Goal: Information Seeking & Learning: Check status

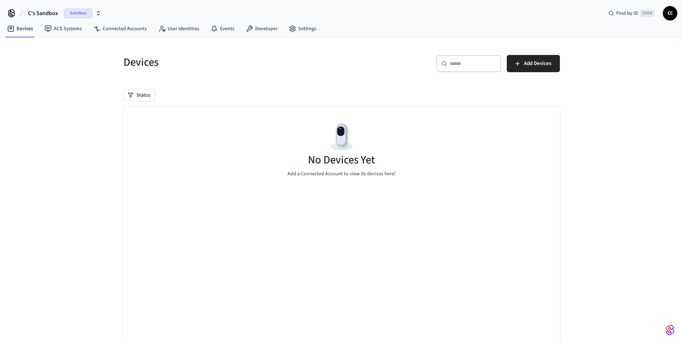
click at [84, 8] on button "C's Sandbox Sandbox" at bounding box center [65, 13] width 78 height 15
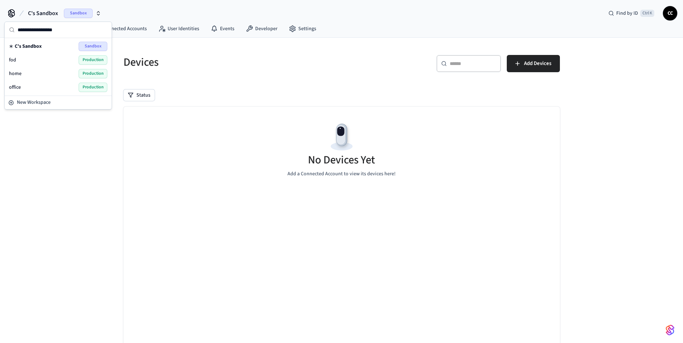
click at [86, 85] on span "Production" at bounding box center [93, 87] width 29 height 9
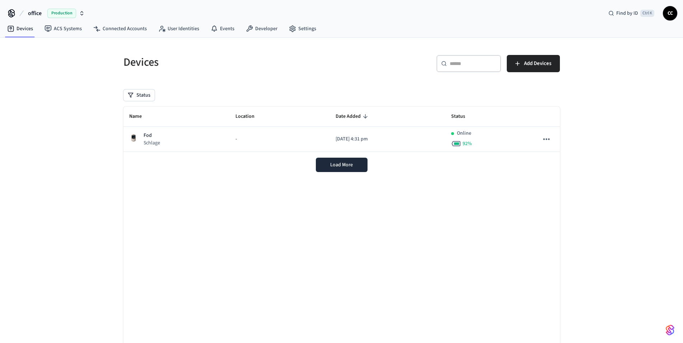
click at [82, 159] on div "Devices ​ ​ Add Devices Status Name Location Date Added Status Fod Schlage - [D…" at bounding box center [341, 202] width 683 height 328
click at [222, 124] on th "Name" at bounding box center [177, 117] width 107 height 20
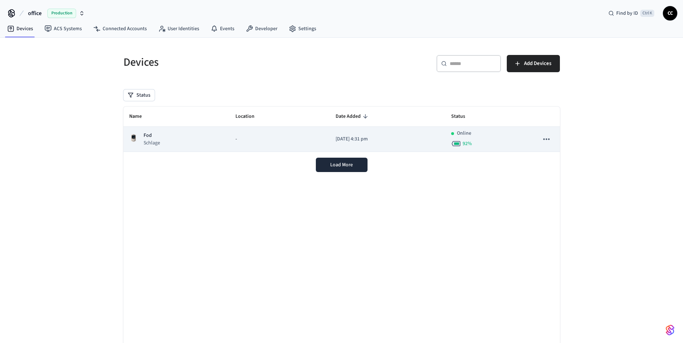
click at [230, 136] on td "-" at bounding box center [280, 139] width 100 height 25
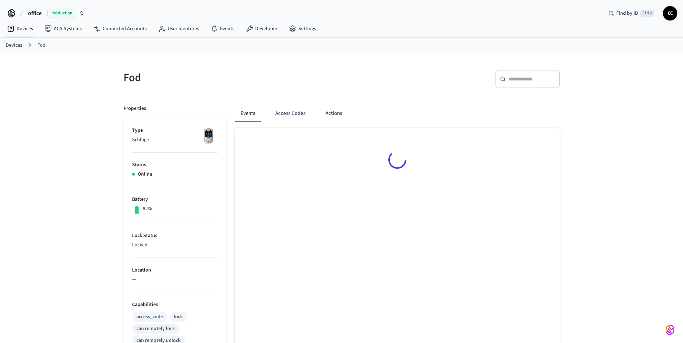
click at [45, 225] on div "Fod ​ ​ Properties Type Schlage Status Online Battery 92% Lock Status Locked Lo…" at bounding box center [341, 292] width 683 height 479
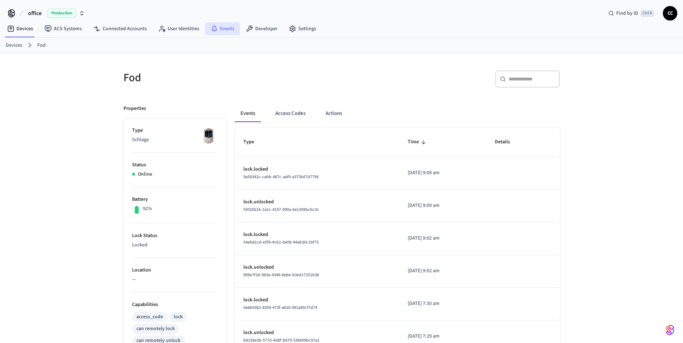
click at [226, 28] on link "Events" at bounding box center [222, 28] width 35 height 13
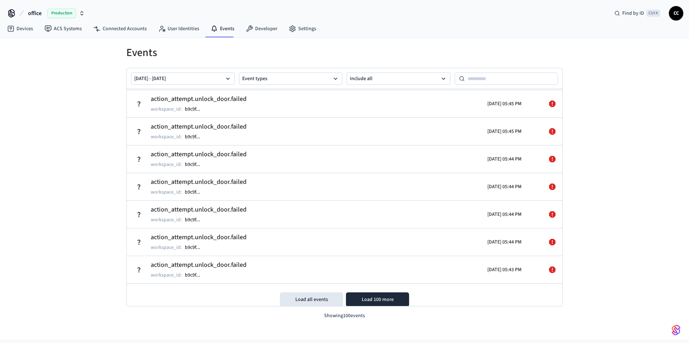
scroll to position [2554, 0]
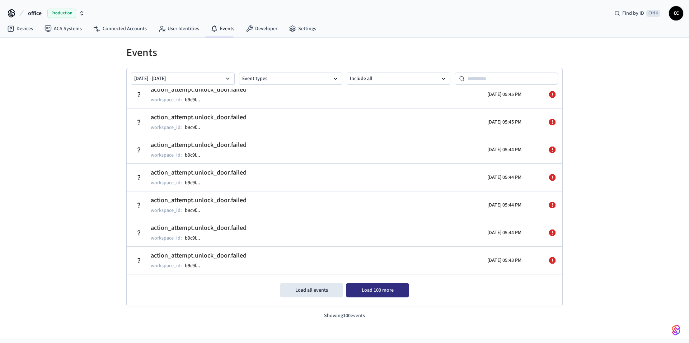
click at [375, 295] on button "Load 100 more" at bounding box center [377, 290] width 63 height 14
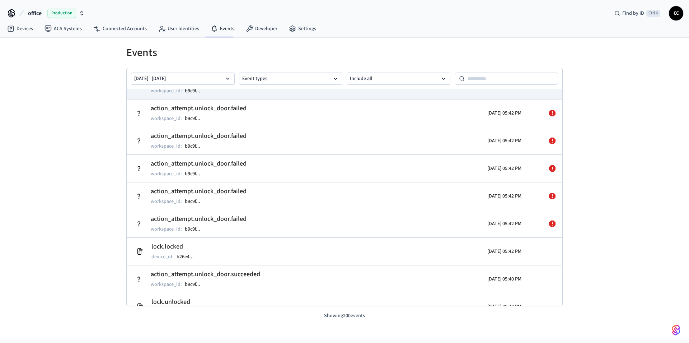
scroll to position [2852, 0]
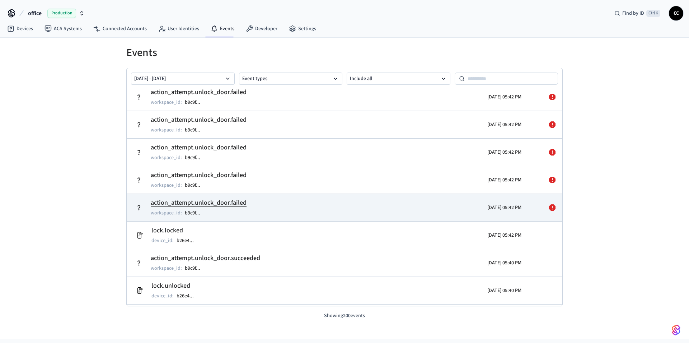
click at [249, 210] on td "action_attempt.unlock_door.failed workspace_id : b9c9f ..." at bounding box center [274, 208] width 283 height 20
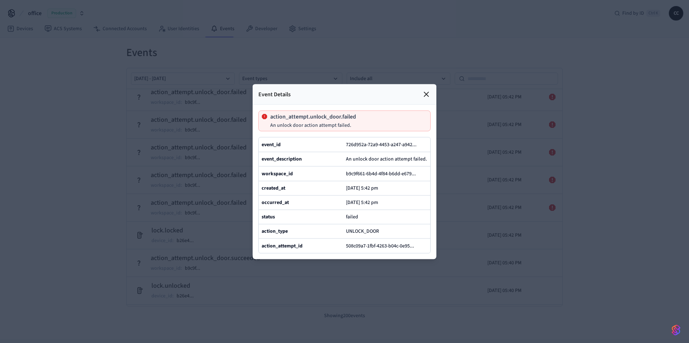
click at [426, 92] on icon at bounding box center [426, 94] width 4 height 4
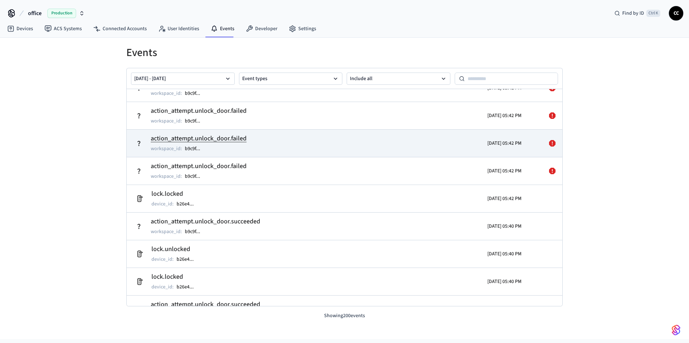
scroll to position [2894, 0]
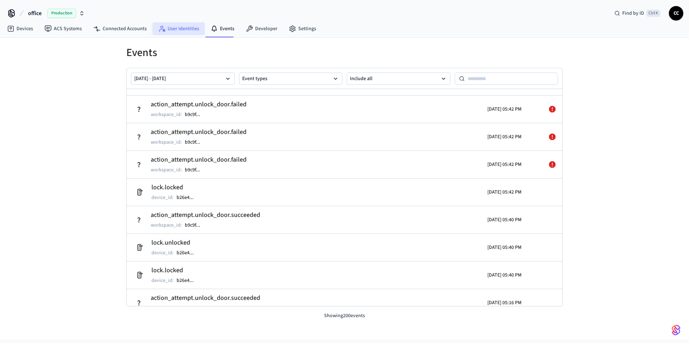
click at [184, 32] on link "User Identities" at bounding box center [179, 28] width 52 height 13
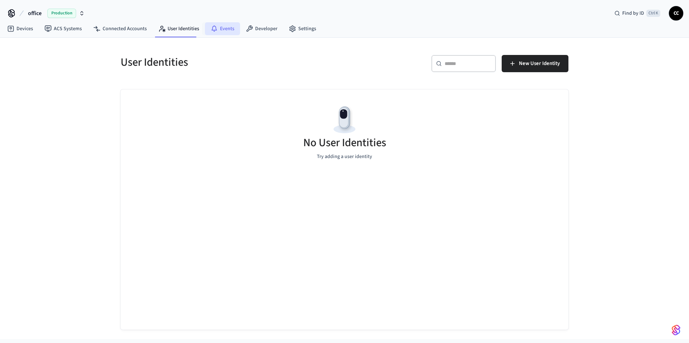
click at [230, 31] on link "Events" at bounding box center [222, 28] width 35 height 13
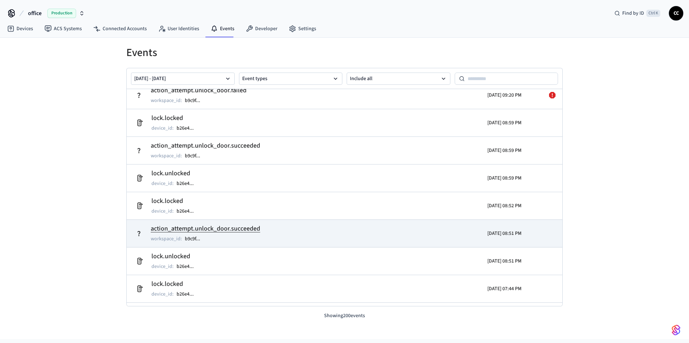
scroll to position [687, 0]
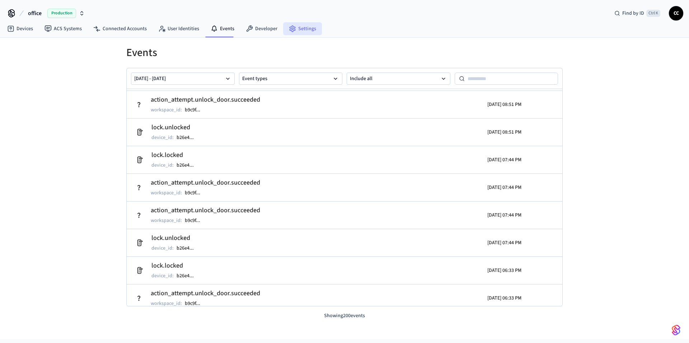
click at [300, 31] on link "Settings" at bounding box center [302, 28] width 39 height 13
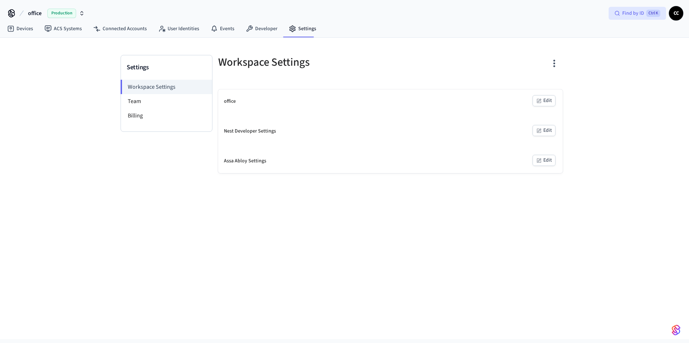
click at [636, 13] on span "Find by ID" at bounding box center [634, 13] width 22 height 7
click at [624, 61] on body "office Production Find by ID Ctrl K CC Devices ACS Systems Connected Accounts U…" at bounding box center [344, 169] width 689 height 339
click at [674, 15] on span "CC" at bounding box center [676, 13] width 13 height 13
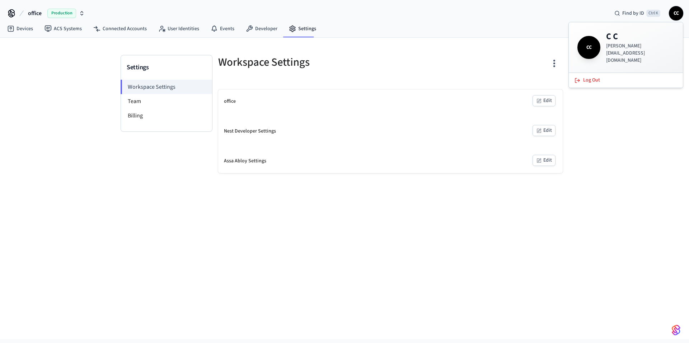
click at [540, 36] on div "Devices ACS Systems Connected Accounts User Identities Events Developer Settings" at bounding box center [344, 29] width 689 height 17
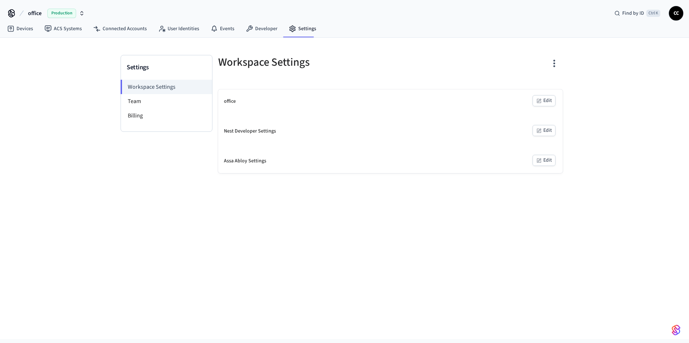
click at [547, 99] on button "Edit" at bounding box center [544, 100] width 23 height 11
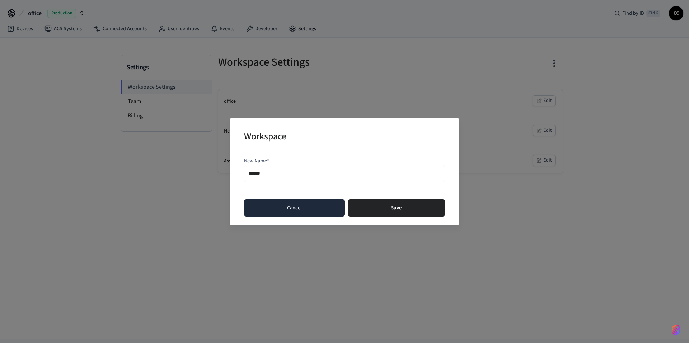
click at [272, 210] on button "Cancel" at bounding box center [294, 207] width 101 height 17
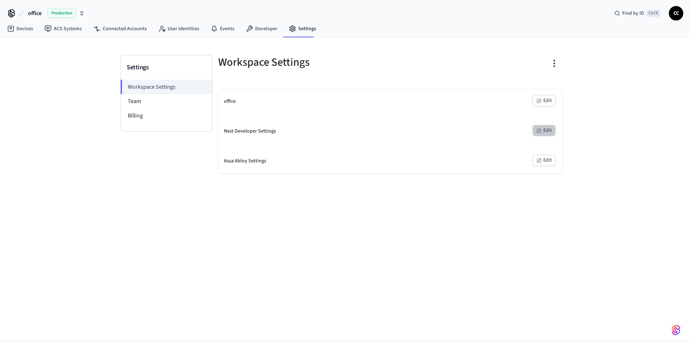
click at [541, 133] on icon "button" at bounding box center [539, 131] width 6 height 6
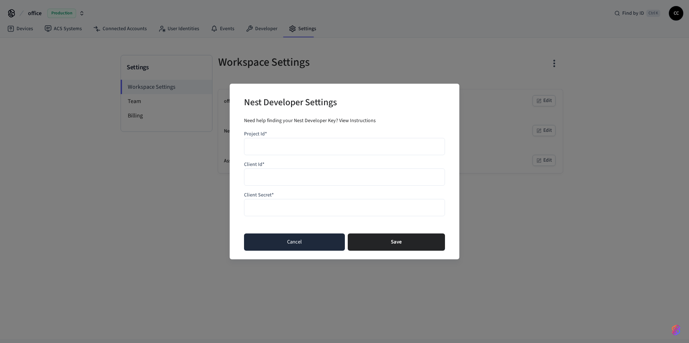
click at [306, 248] on button "Cancel" at bounding box center [294, 241] width 101 height 17
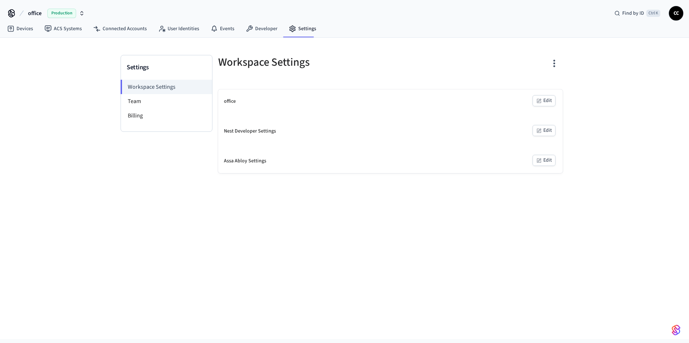
click at [538, 161] on icon "button" at bounding box center [539, 161] width 6 height 6
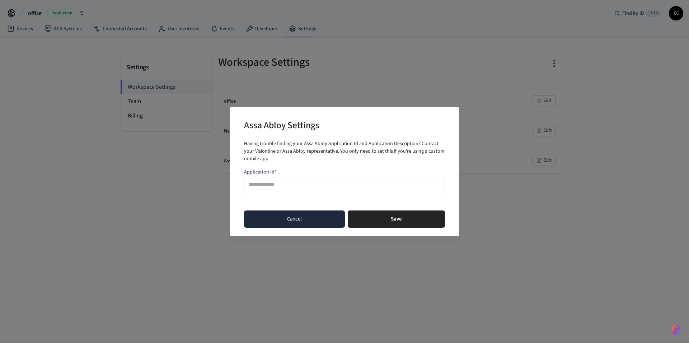
click at [333, 221] on button "Cancel" at bounding box center [294, 218] width 101 height 17
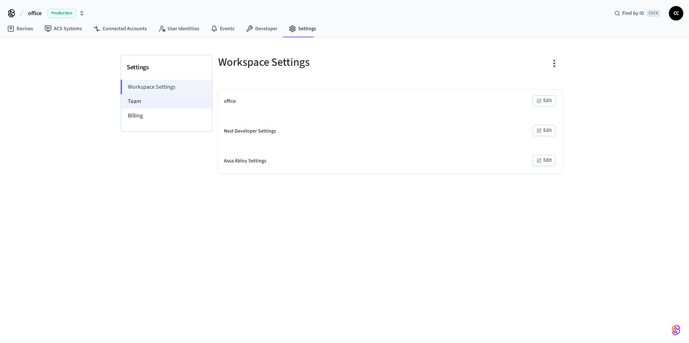
click at [141, 107] on li "Team" at bounding box center [166, 101] width 91 height 14
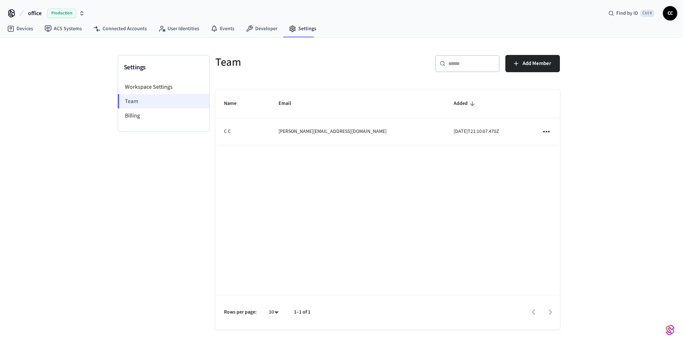
click at [142, 104] on li "Team" at bounding box center [164, 101] width 92 height 14
click at [140, 117] on li "Billing" at bounding box center [163, 115] width 91 height 14
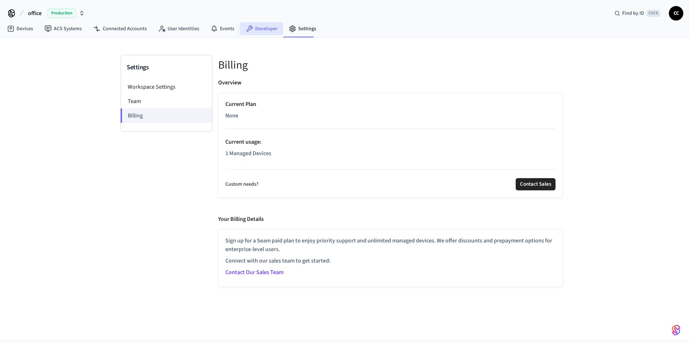
click at [261, 28] on link "Developer" at bounding box center [261, 28] width 43 height 13
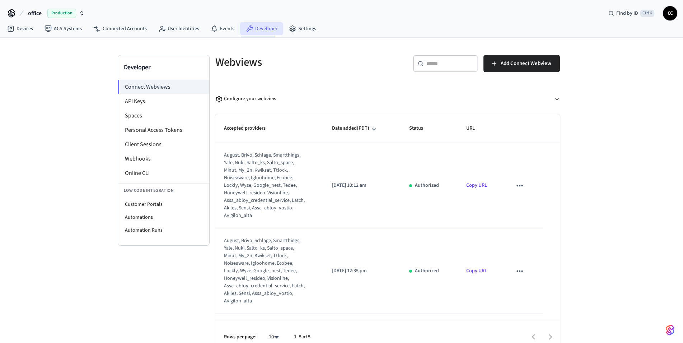
click at [247, 29] on icon at bounding box center [250, 28] width 6 height 6
click at [227, 33] on link "Events" at bounding box center [222, 28] width 35 height 13
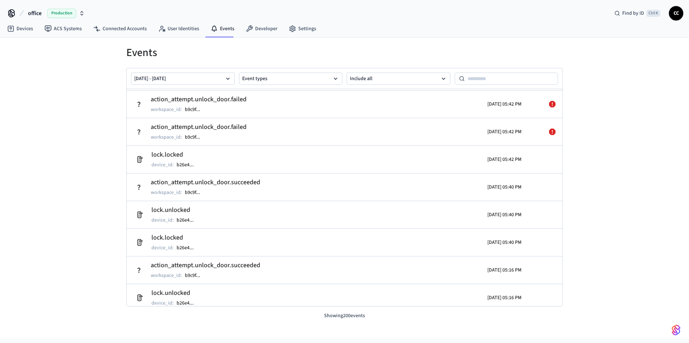
scroll to position [2919, 0]
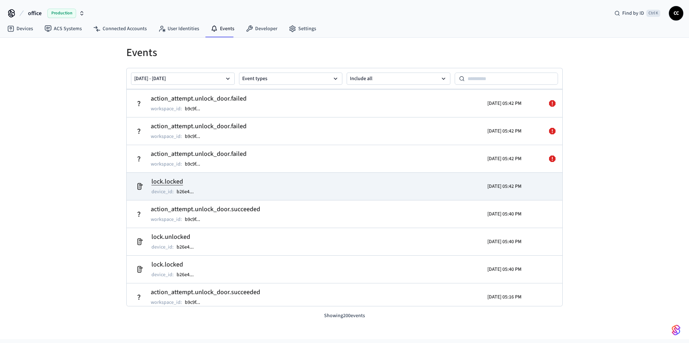
click at [263, 192] on td "lock.locked device_id : b26e4 ..." at bounding box center [274, 186] width 283 height 20
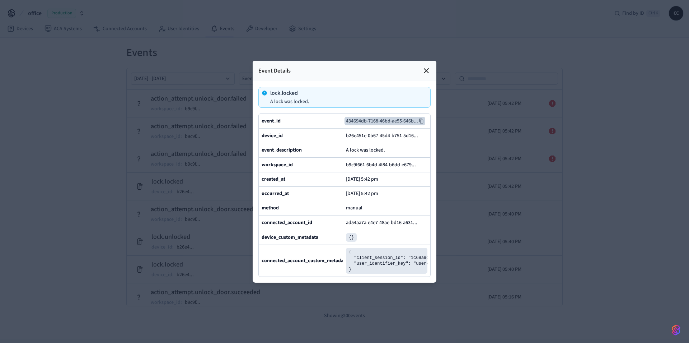
click at [422, 119] on icon at bounding box center [421, 121] width 5 height 5
click at [426, 66] on icon at bounding box center [426, 70] width 9 height 9
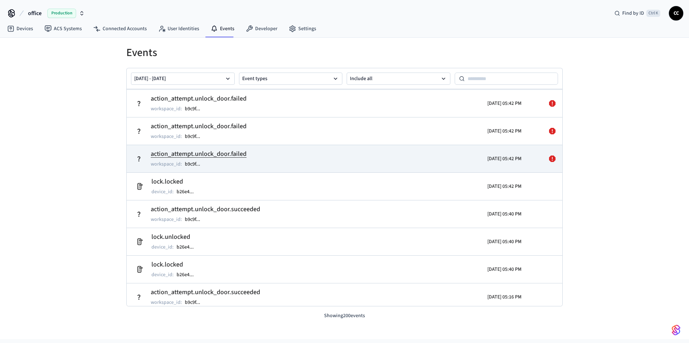
click at [508, 159] on p "[DATE] 05:42 PM" at bounding box center [505, 158] width 34 height 7
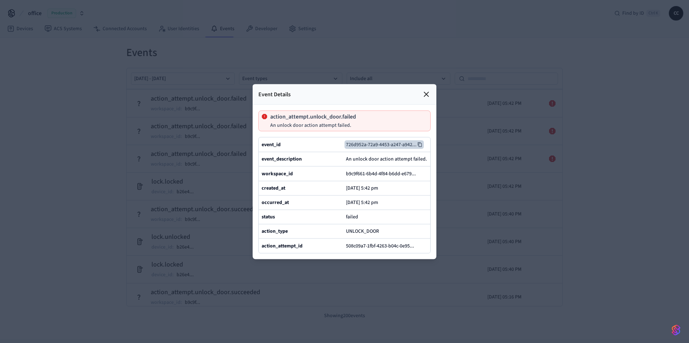
click at [410, 140] on button "726d952a-72a9-4453-a247-a942 ..." at bounding box center [384, 144] width 79 height 9
click at [426, 92] on icon at bounding box center [426, 94] width 4 height 4
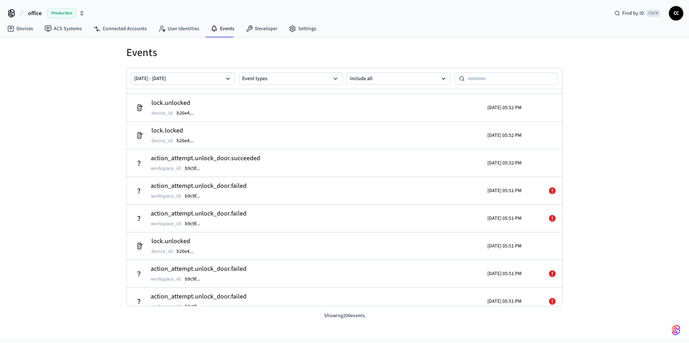
scroll to position [1330, 0]
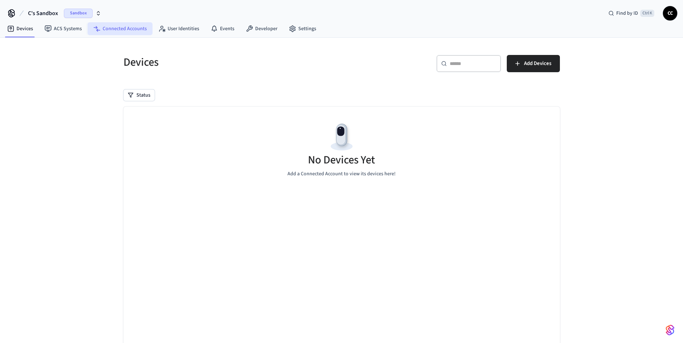
click at [117, 29] on link "Connected Accounts" at bounding box center [120, 28] width 65 height 13
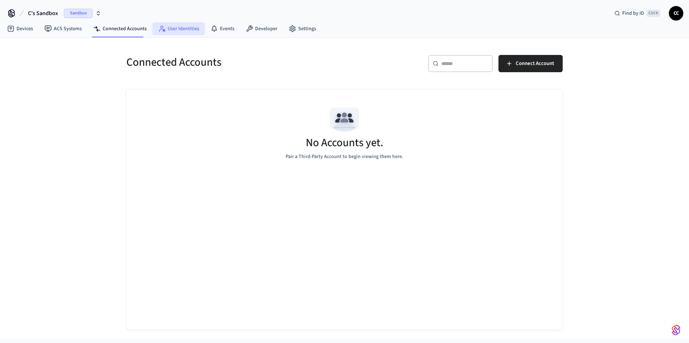
click at [168, 29] on link "User Identities" at bounding box center [179, 28] width 52 height 13
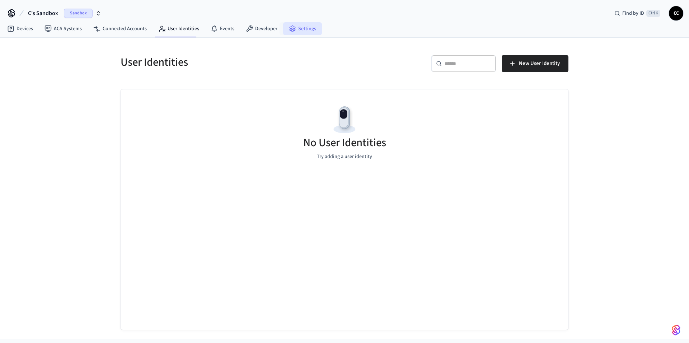
click at [299, 29] on link "Settings" at bounding box center [302, 28] width 39 height 13
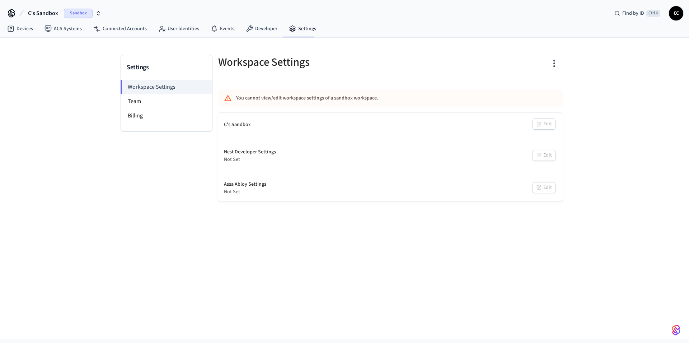
click at [73, 13] on span "Sandbox" at bounding box center [78, 13] width 29 height 9
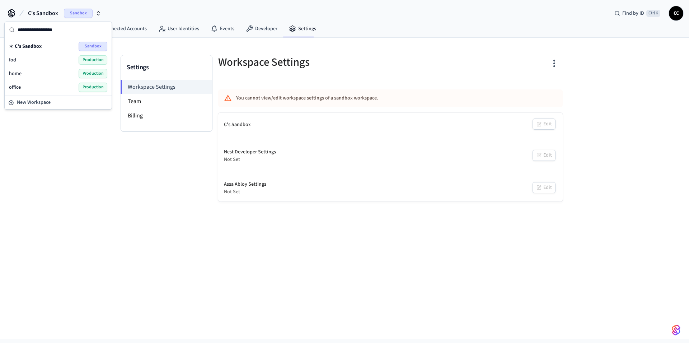
click at [57, 83] on div "office Production" at bounding box center [58, 87] width 98 height 9
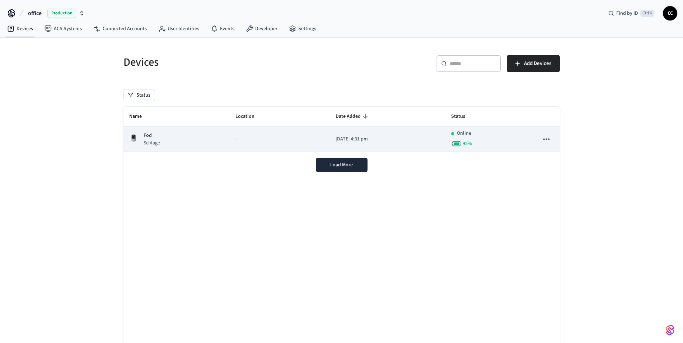
click at [157, 140] on p "Schlage" at bounding box center [152, 142] width 17 height 7
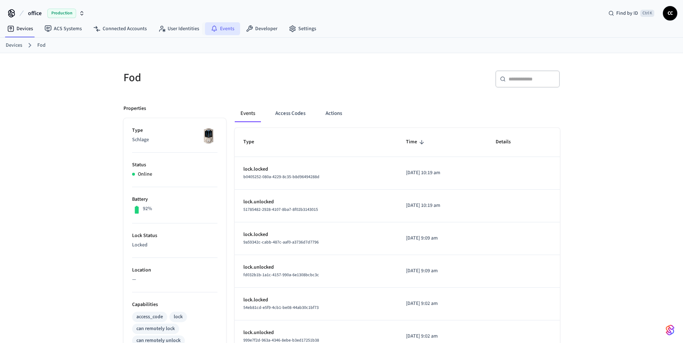
click at [215, 31] on icon at bounding box center [214, 28] width 7 height 7
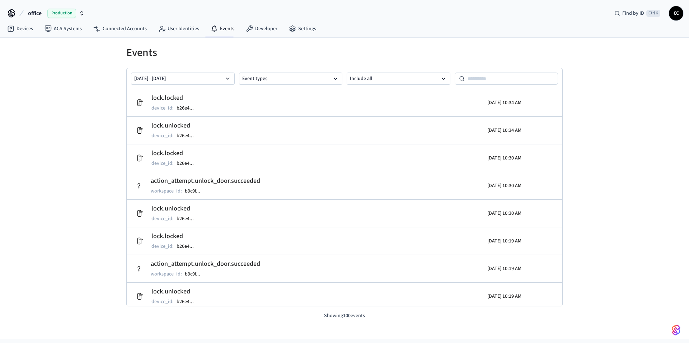
click at [74, 147] on div "Events [DATE] - [DATE] Event types Include all lock.locked device_id : b26e4 ..…" at bounding box center [344, 188] width 689 height 301
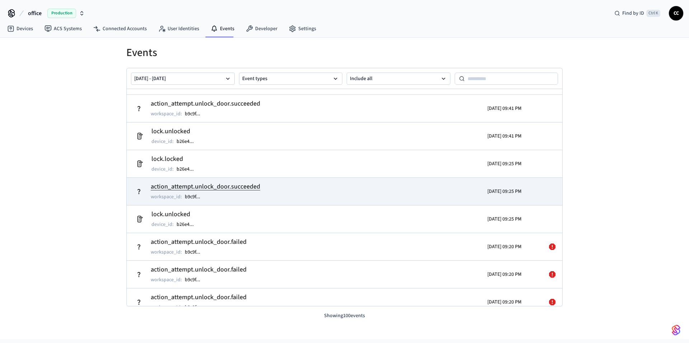
scroll to position [473, 0]
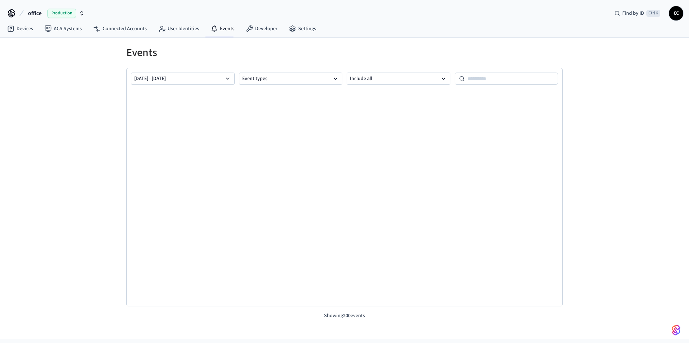
scroll to position [1330, 0]
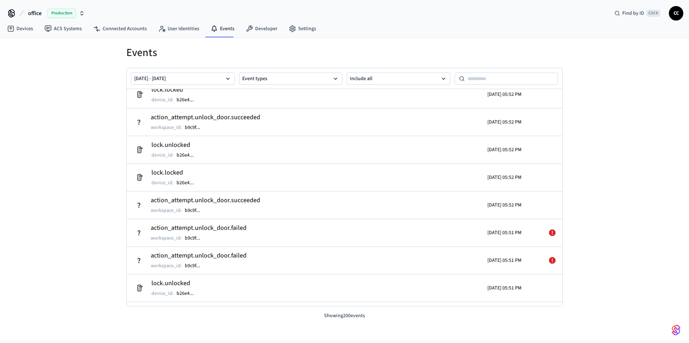
click at [622, 186] on div "Events Sep 22 2025 - Sep 29 2025 Event types Include all action_attempt.unlock_…" at bounding box center [344, 188] width 689 height 301
